Goal: Find specific fact: Find contact information

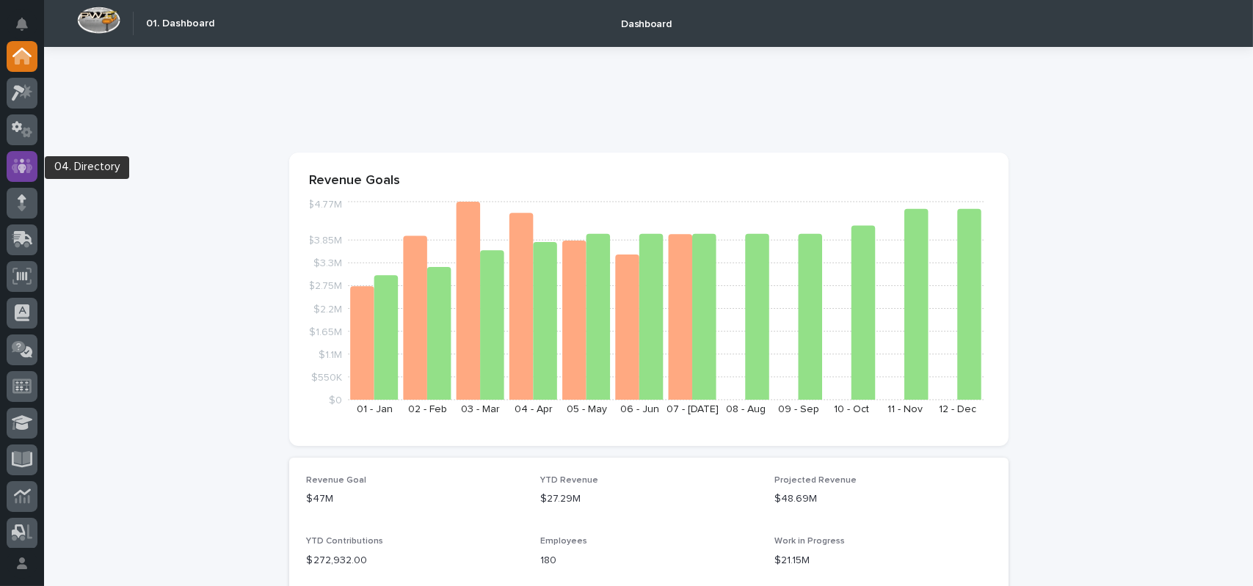
click at [24, 172] on icon at bounding box center [22, 166] width 21 height 17
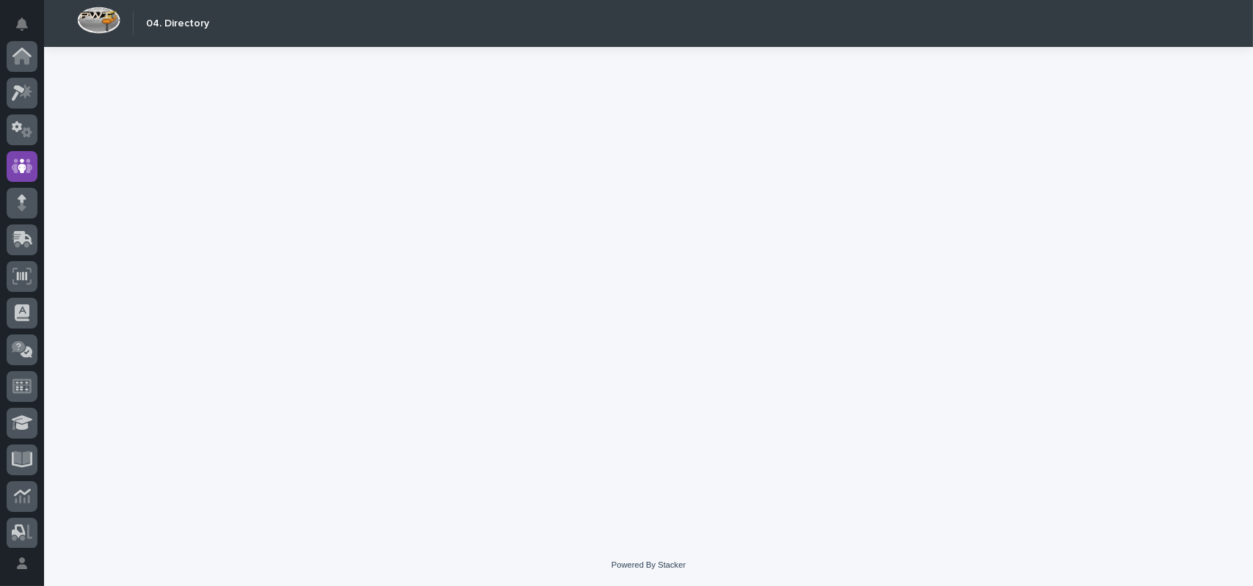
scroll to position [110, 0]
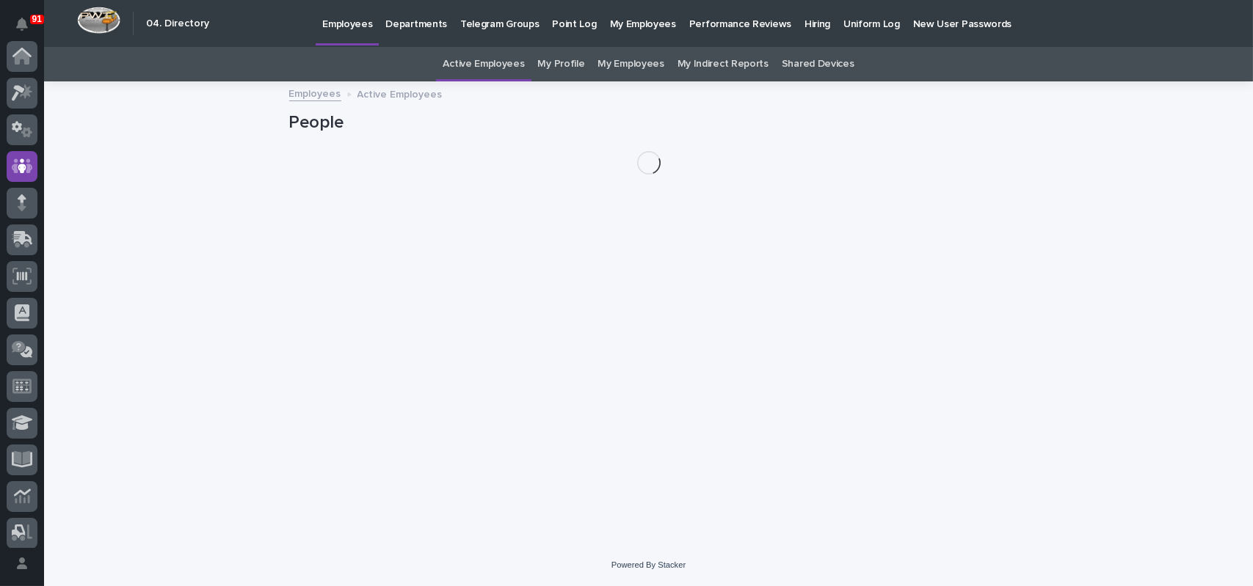
scroll to position [110, 0]
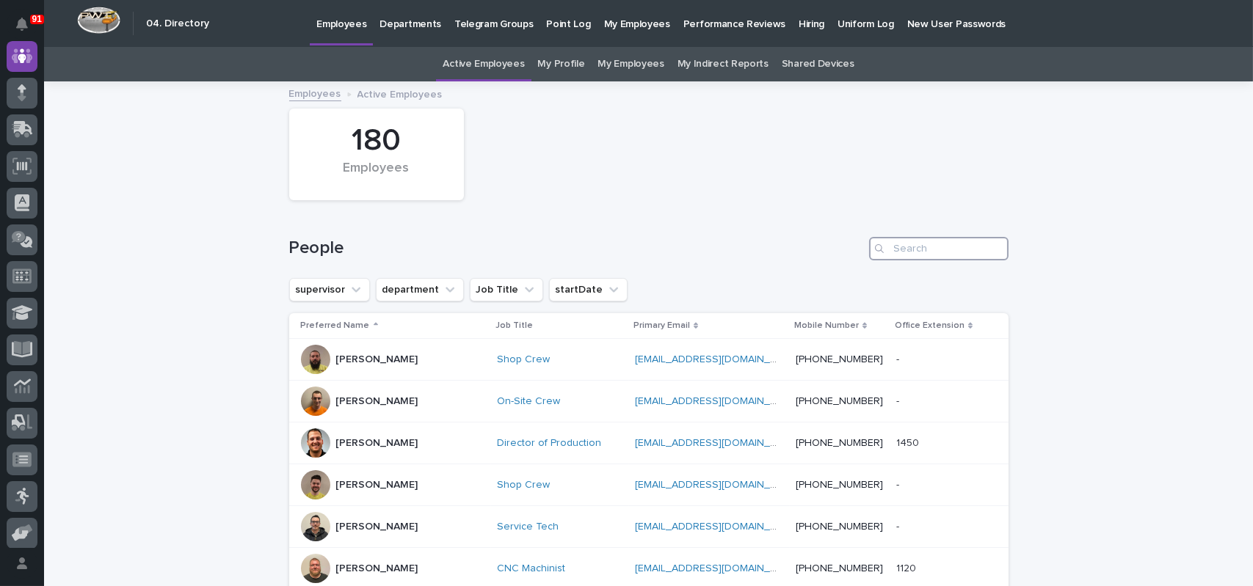
click at [908, 252] on input "Search" at bounding box center [938, 248] width 139 height 23
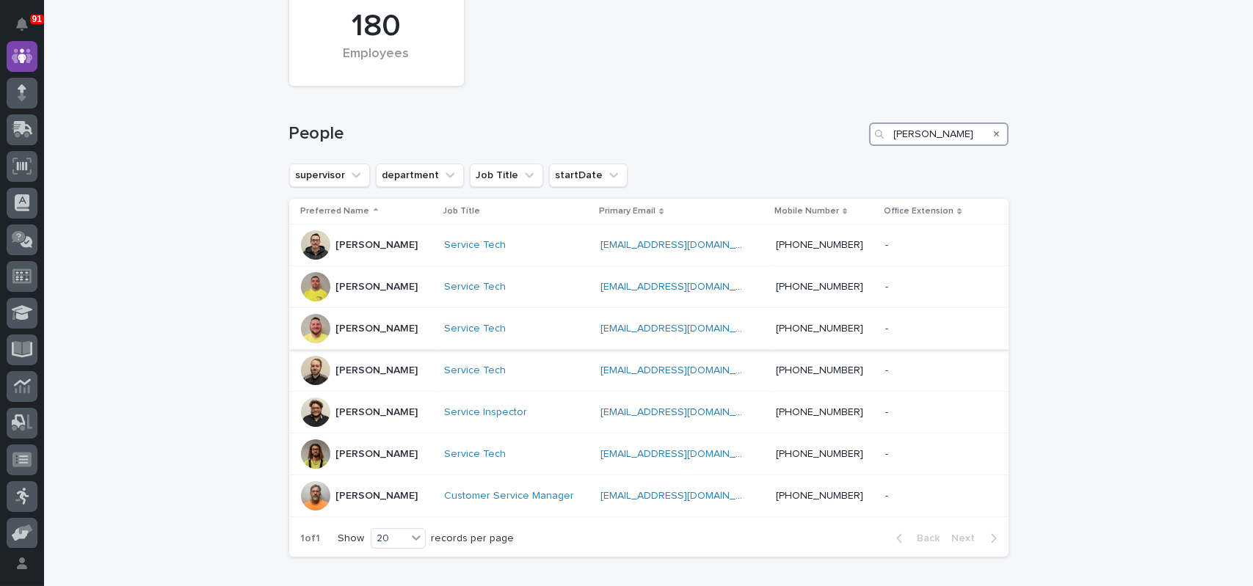
scroll to position [147, 0]
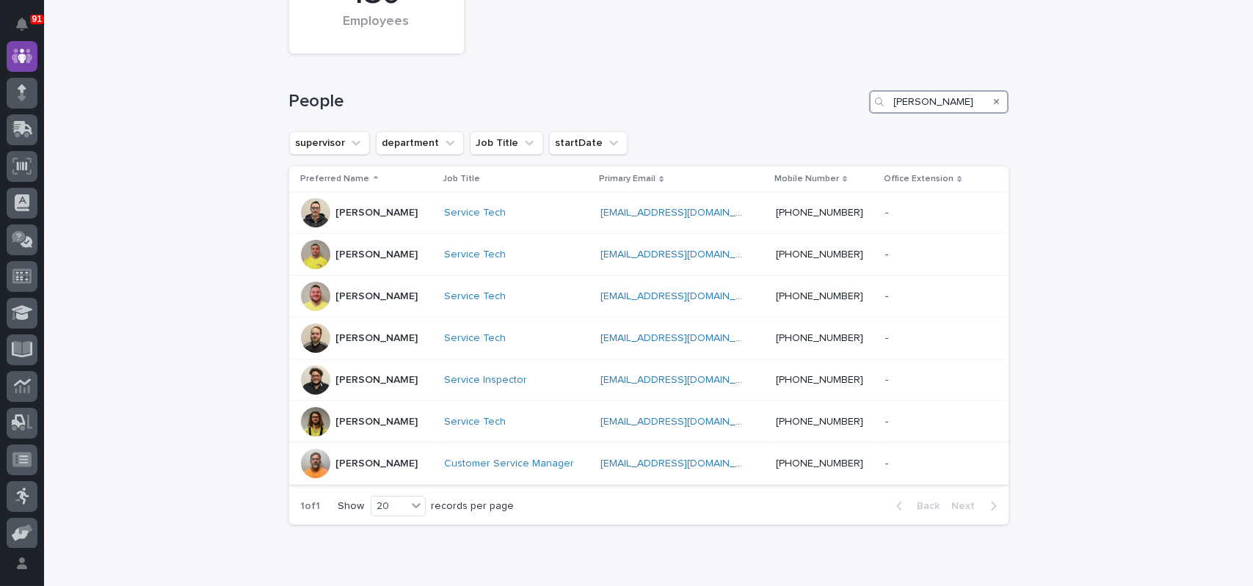
type input "[PERSON_NAME]"
click at [420, 454] on div "[PERSON_NAME]" at bounding box center [366, 463] width 131 height 29
